Goal: Navigation & Orientation: Find specific page/section

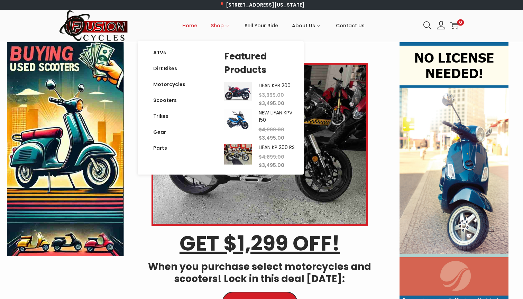
click at [227, 25] on icon "Primary navigation" at bounding box center [227, 26] width 4 height 4
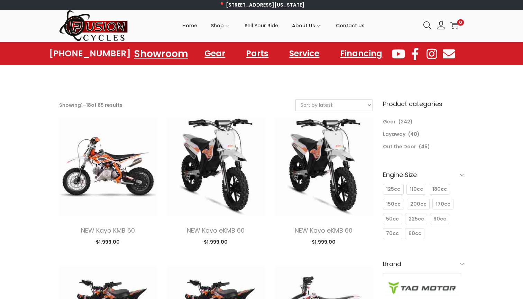
click at [162, 54] on link "Showroom" at bounding box center [161, 53] width 71 height 19
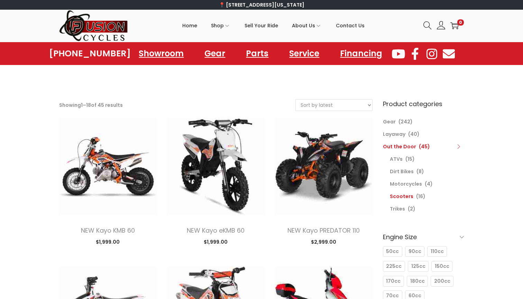
click at [396, 195] on link "Scooters" at bounding box center [402, 196] width 24 height 7
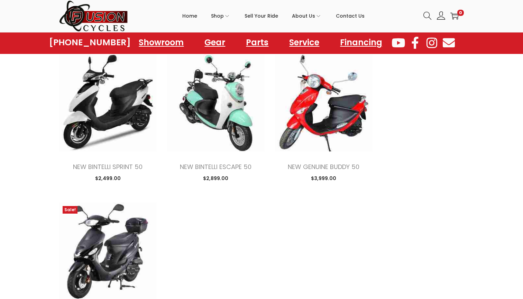
scroll to position [685, 0]
